Goal: Information Seeking & Learning: Learn about a topic

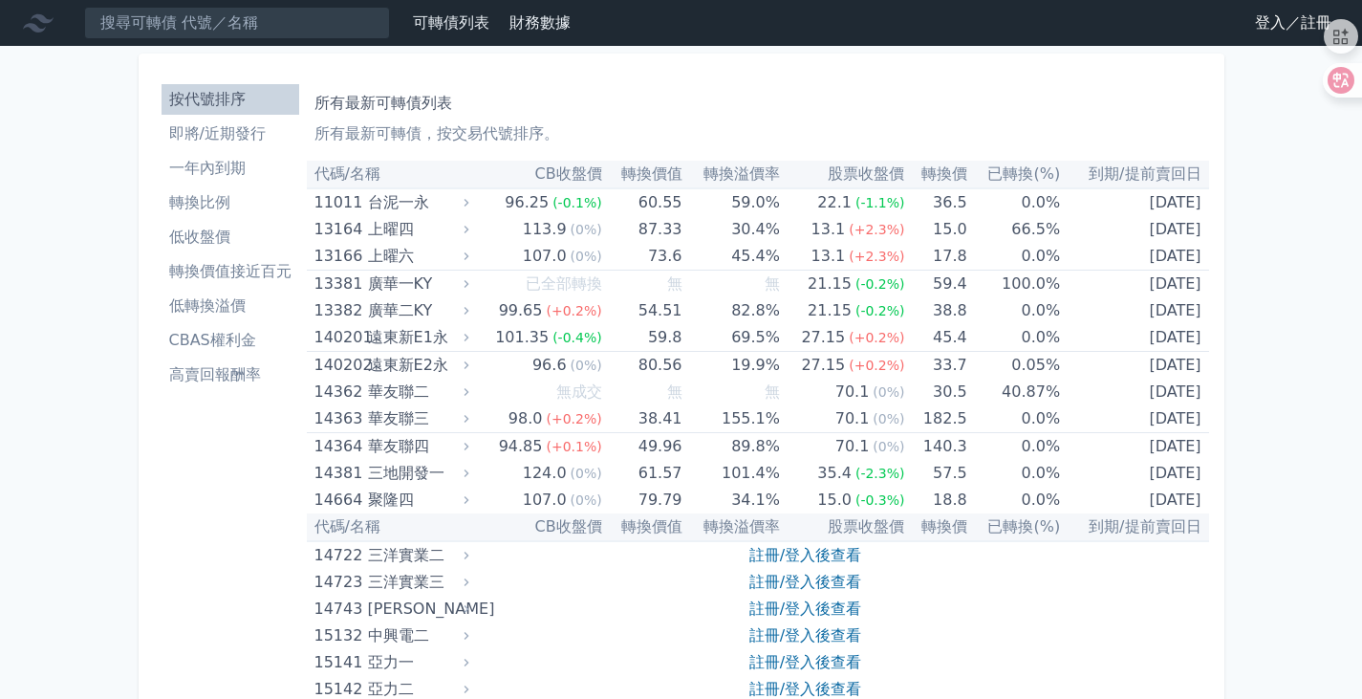
click at [1271, 20] on link "登入／註冊" at bounding box center [1293, 23] width 107 height 31
click at [1258, 21] on link "登入／註冊" at bounding box center [1293, 23] width 107 height 31
click at [1266, 20] on link "登入／註冊" at bounding box center [1293, 23] width 107 height 31
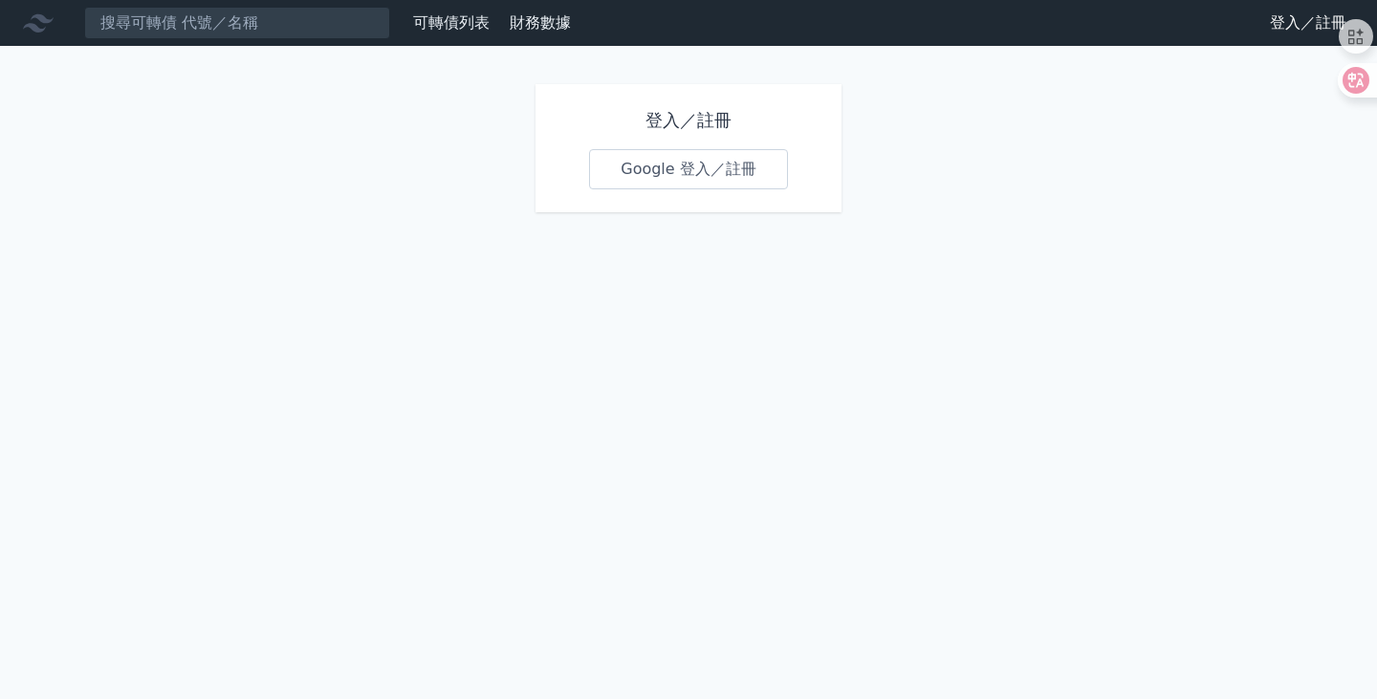
click at [687, 173] on link "Google 登入／註冊" at bounding box center [688, 169] width 199 height 40
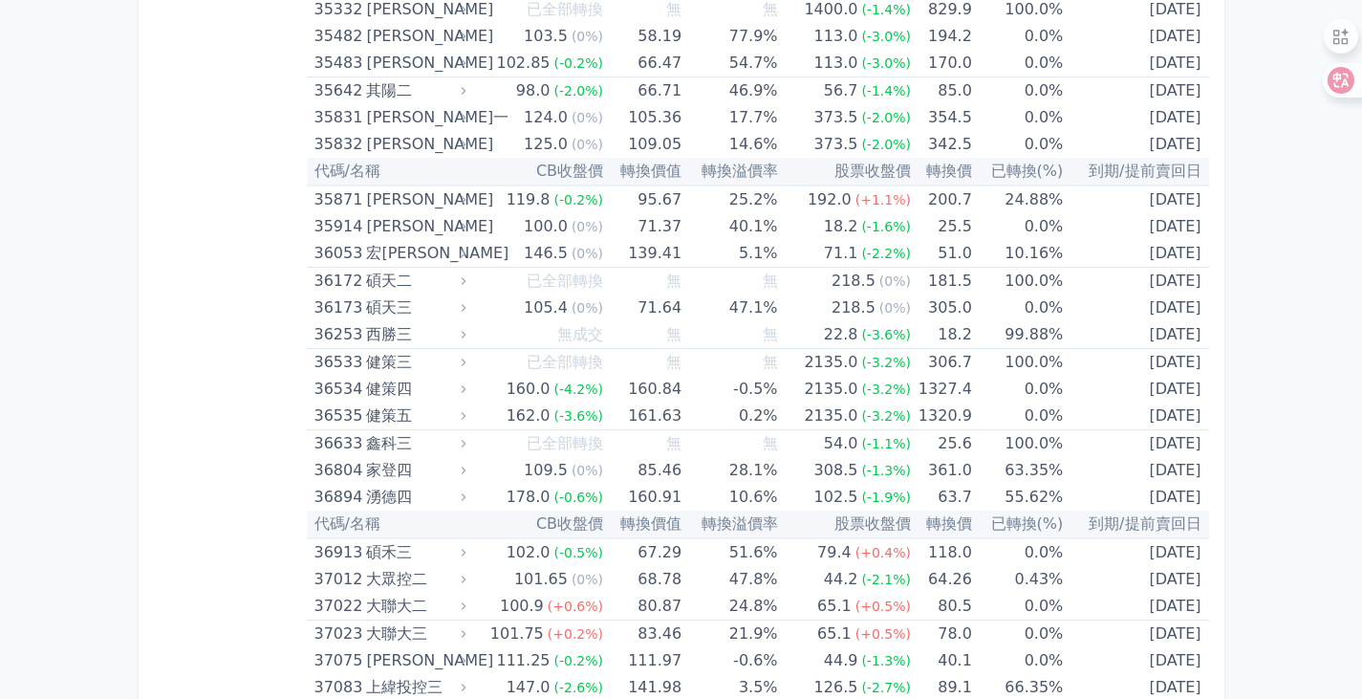
scroll to position [4206, 0]
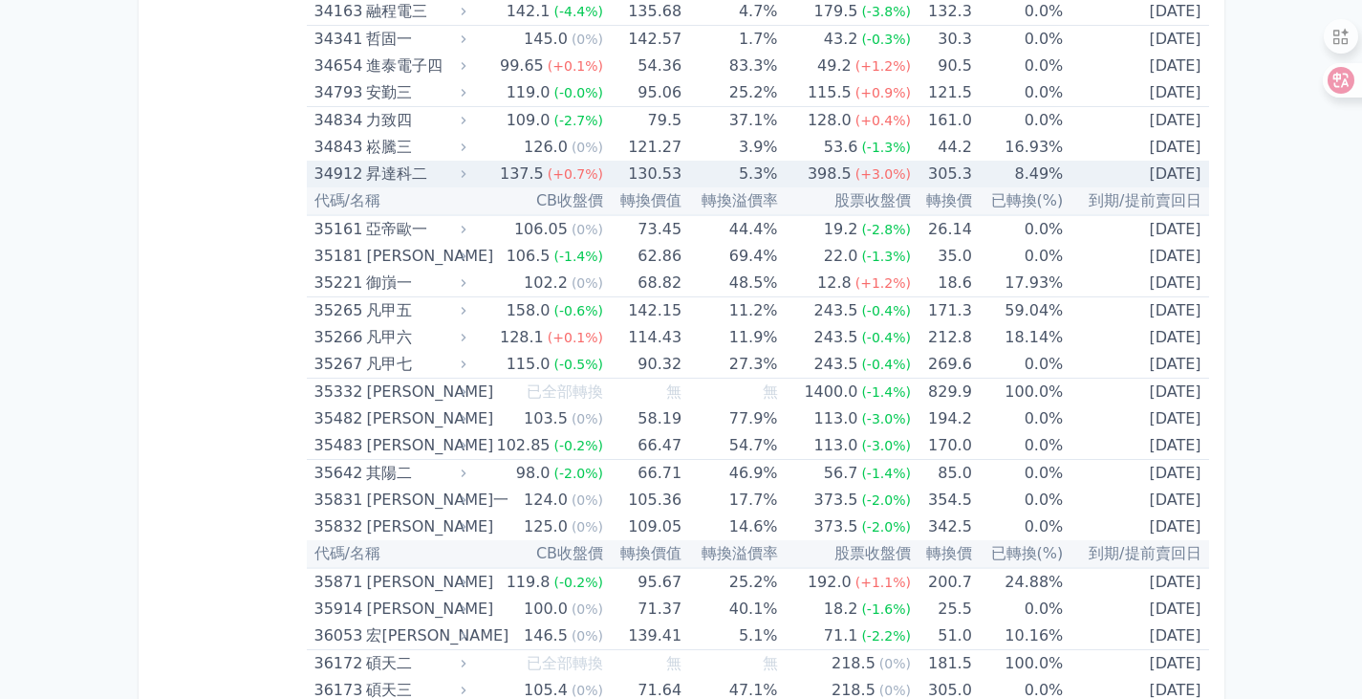
click at [330, 176] on div "34912" at bounding box center [339, 174] width 48 height 27
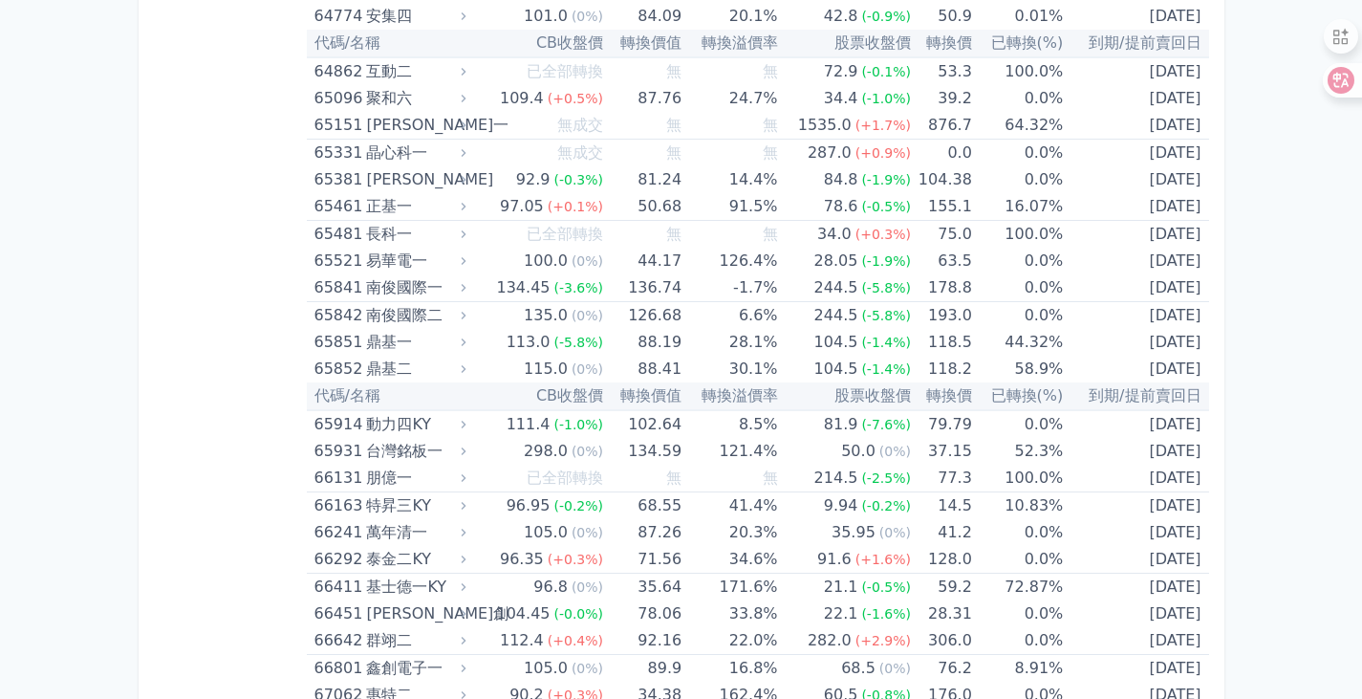
scroll to position [10503, 0]
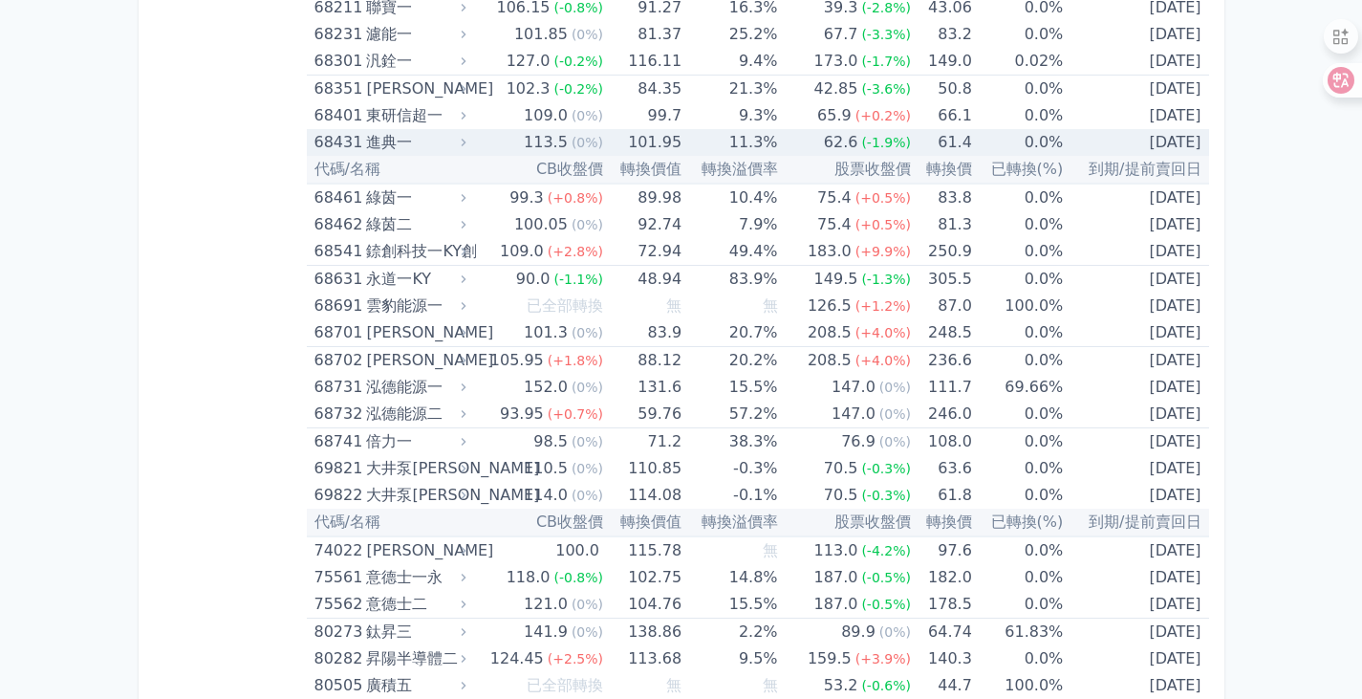
click at [335, 139] on div "68431" at bounding box center [339, 142] width 48 height 27
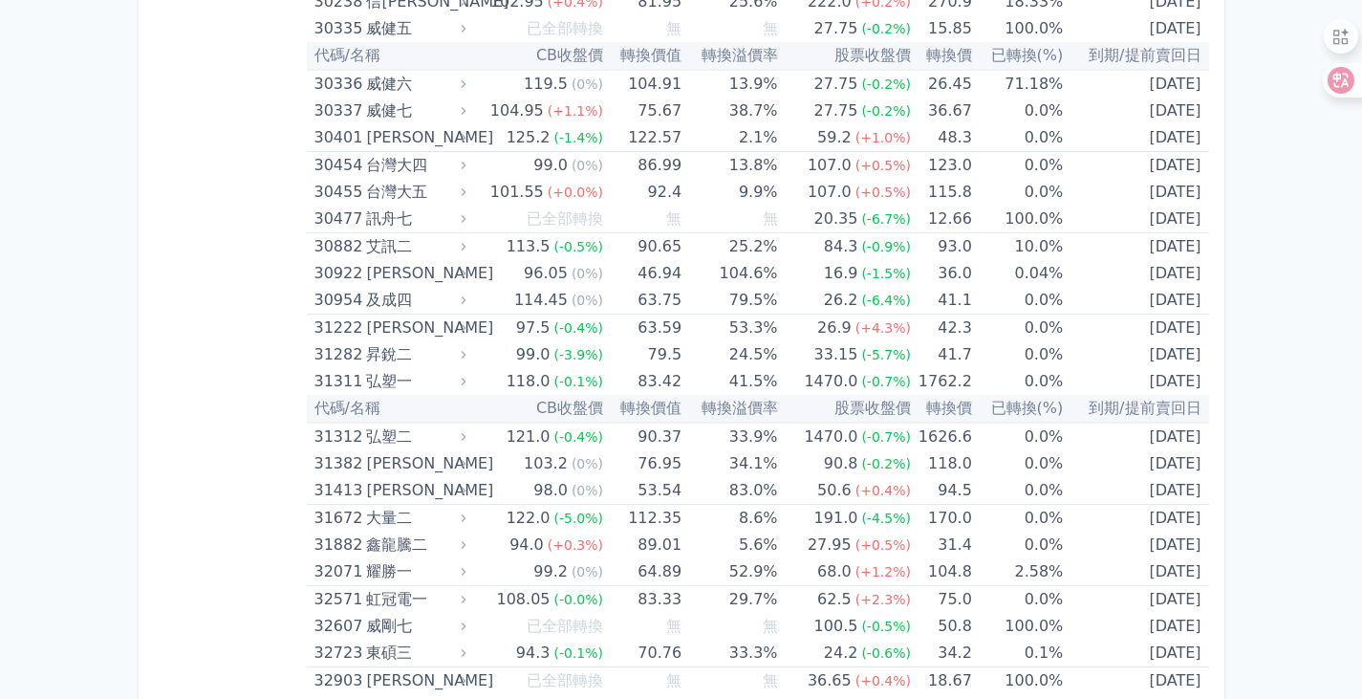
scroll to position [3108, 0]
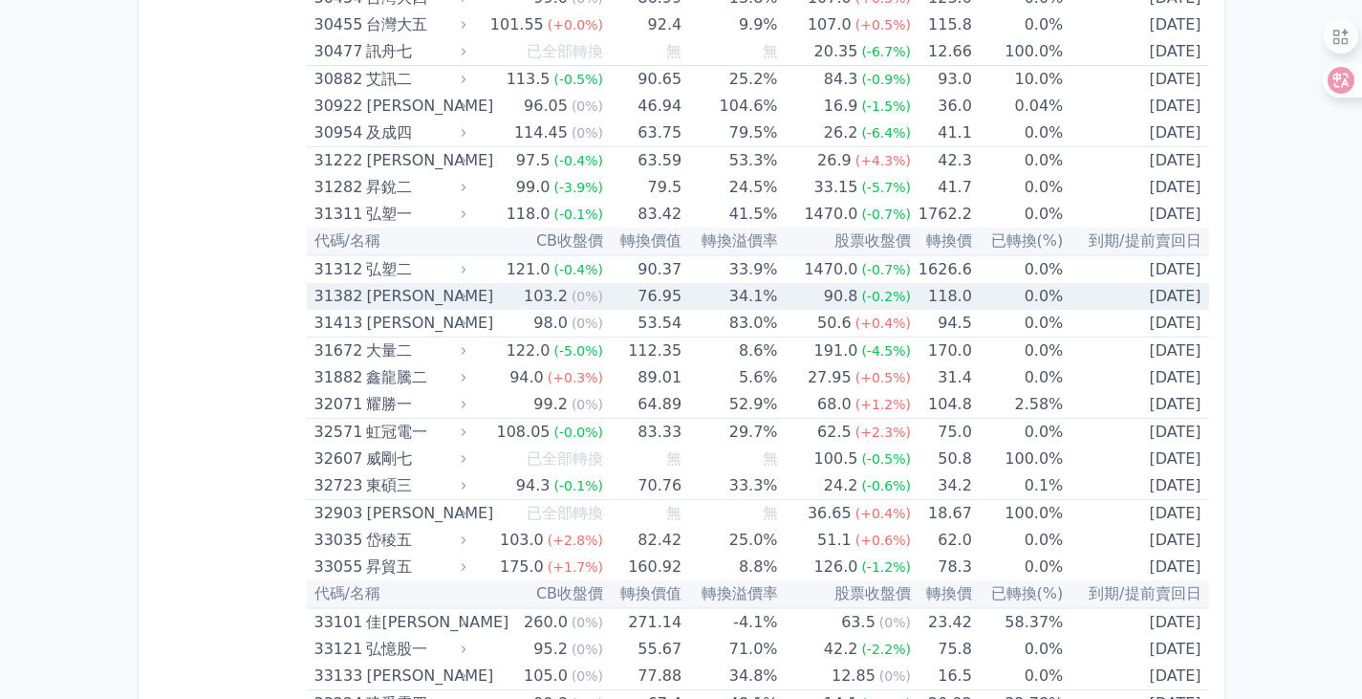
click at [326, 294] on div "31382" at bounding box center [339, 296] width 48 height 27
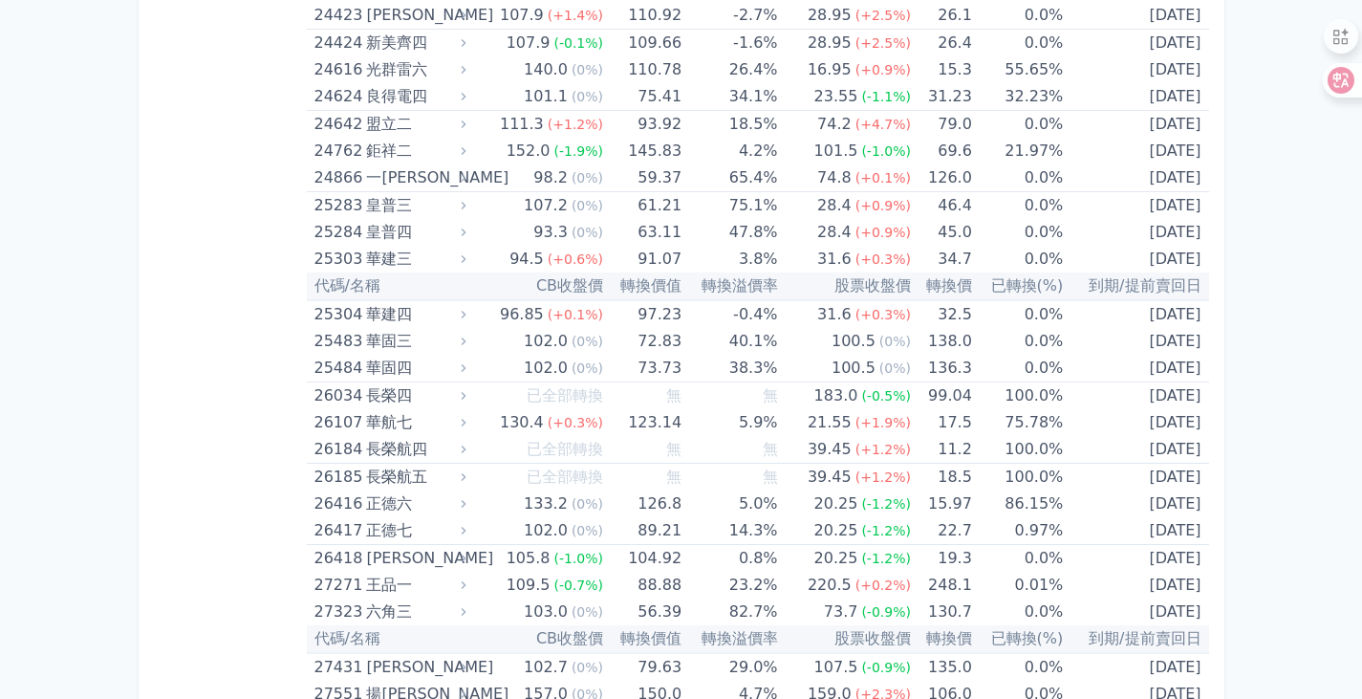
scroll to position [1643, 0]
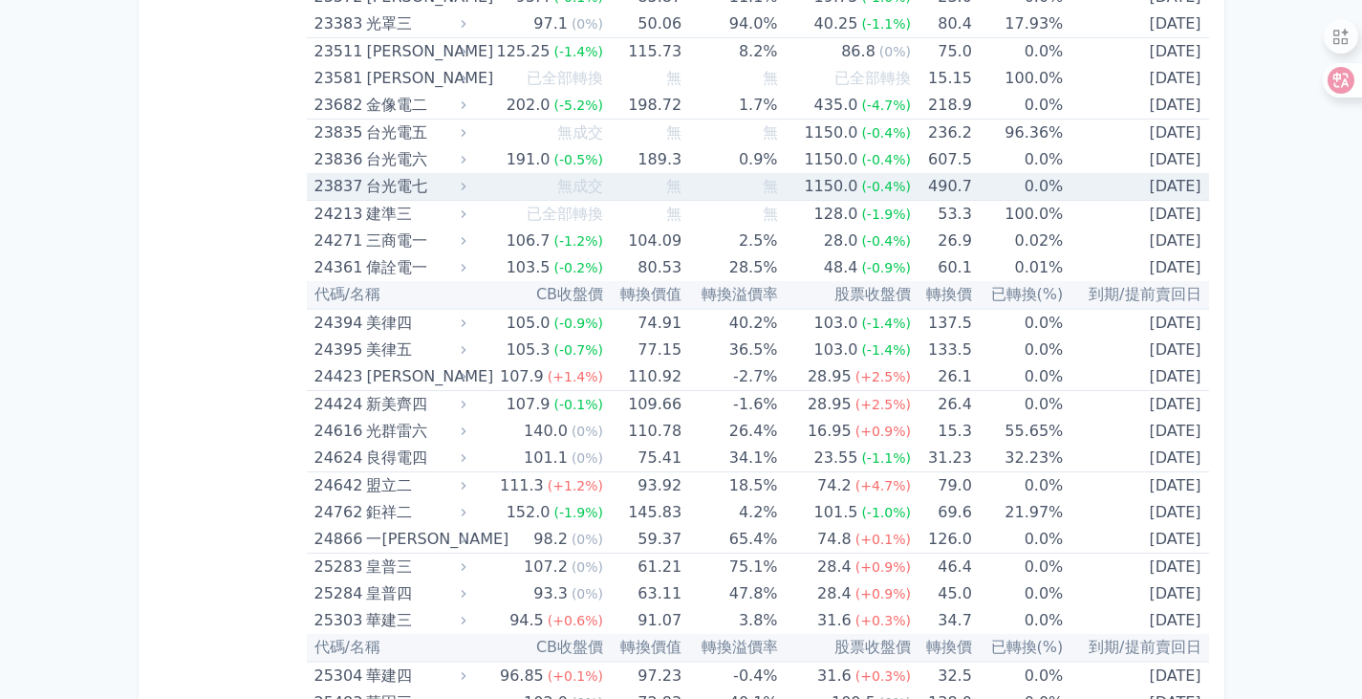
click at [327, 177] on div "23837" at bounding box center [339, 186] width 48 height 27
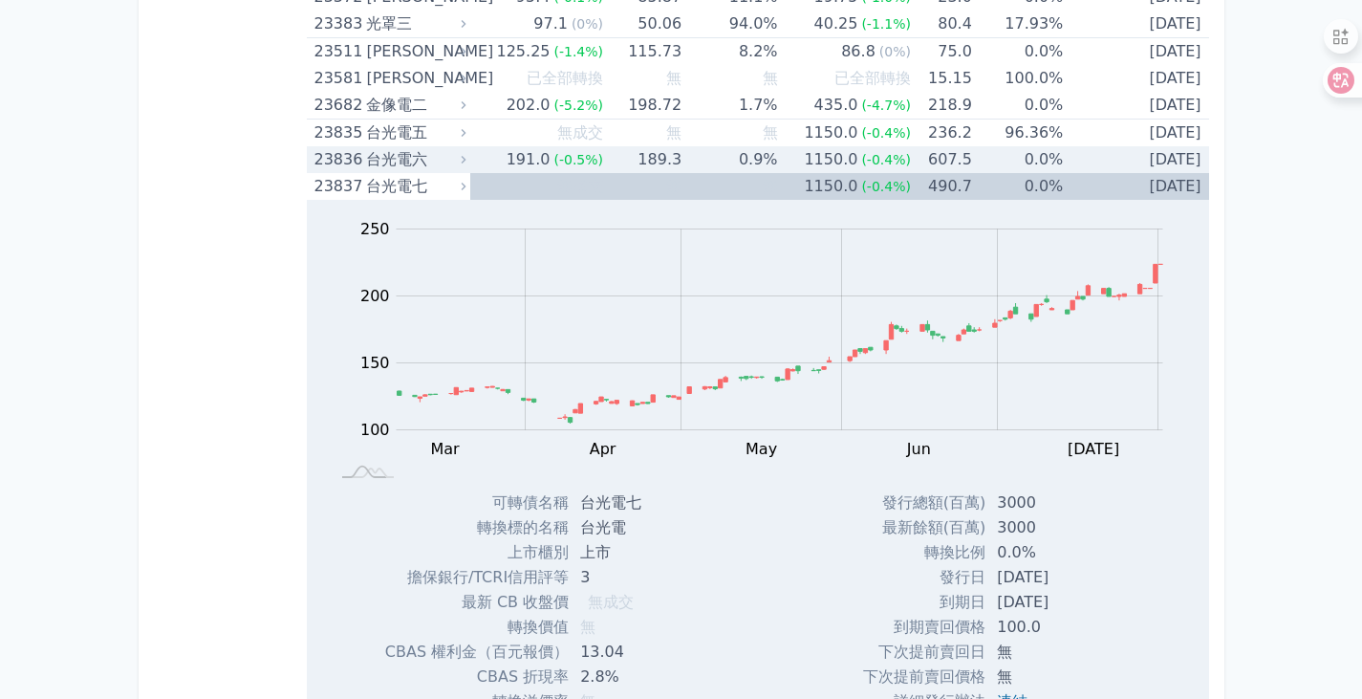
click at [328, 153] on div "23836" at bounding box center [339, 159] width 48 height 27
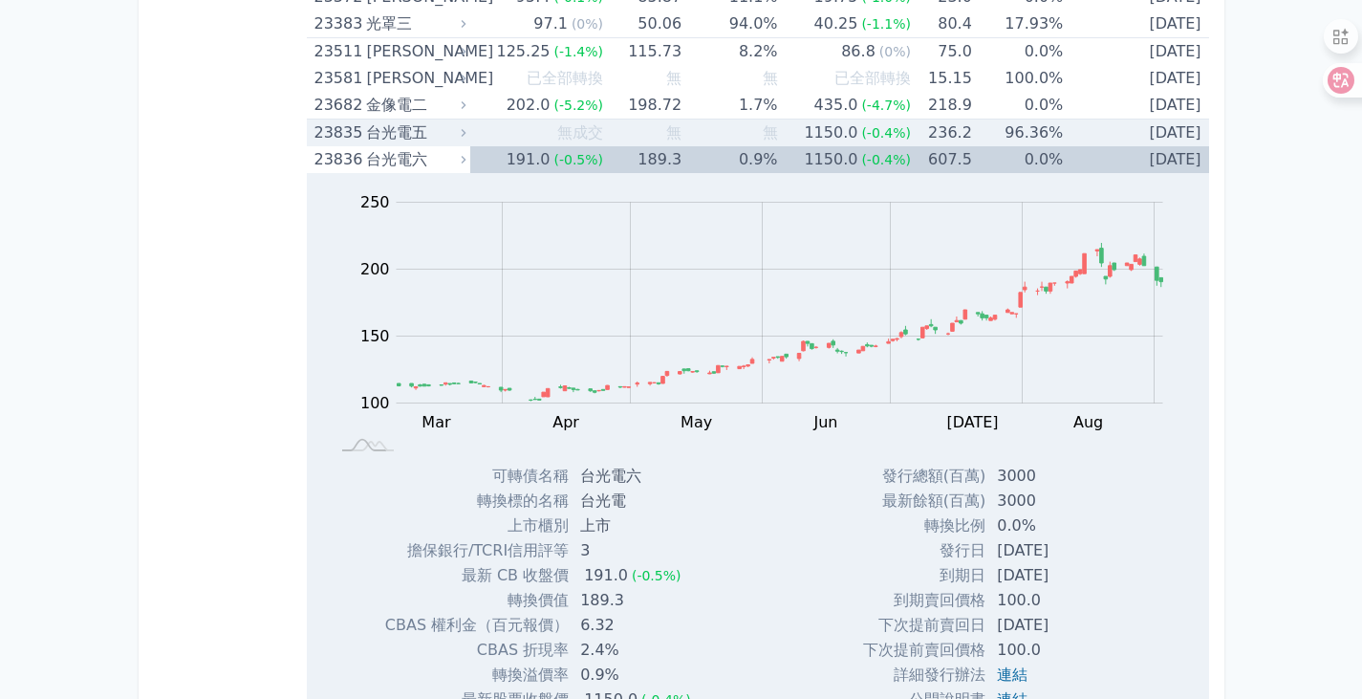
click at [330, 126] on div "23835" at bounding box center [339, 132] width 48 height 27
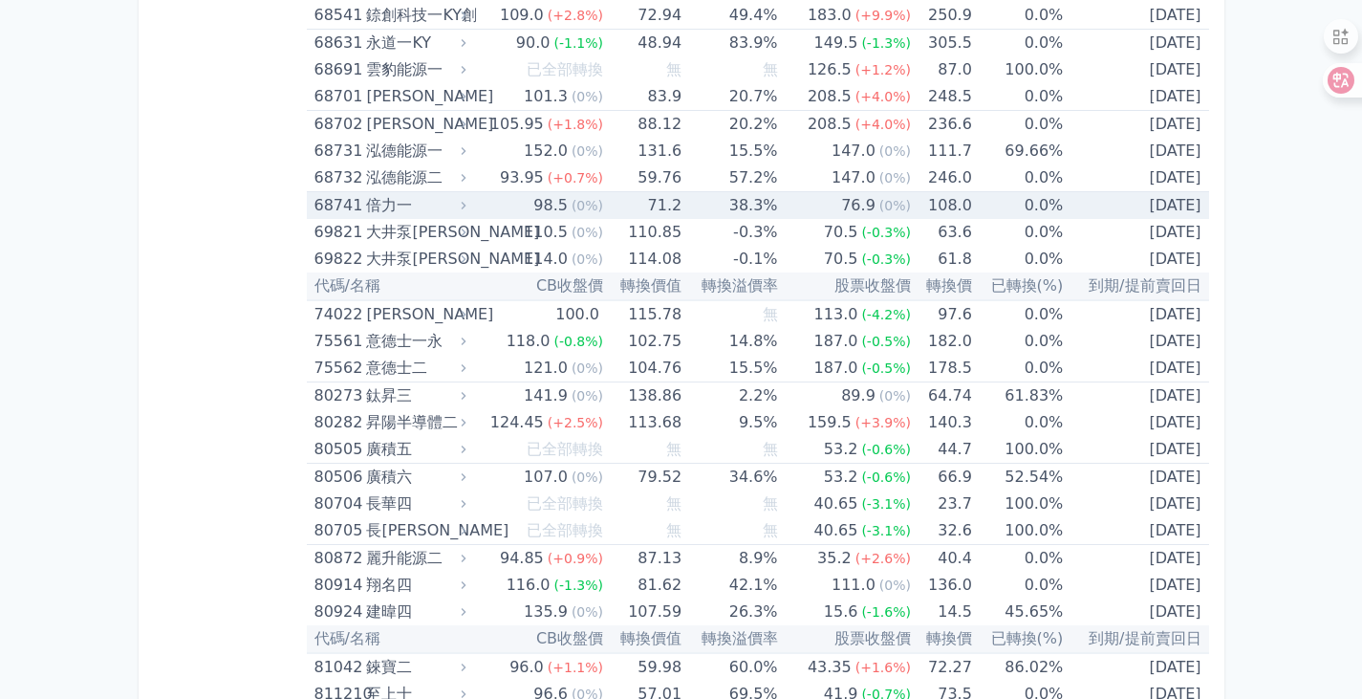
scroll to position [13751, 0]
